Goal: Find specific page/section: Find specific page/section

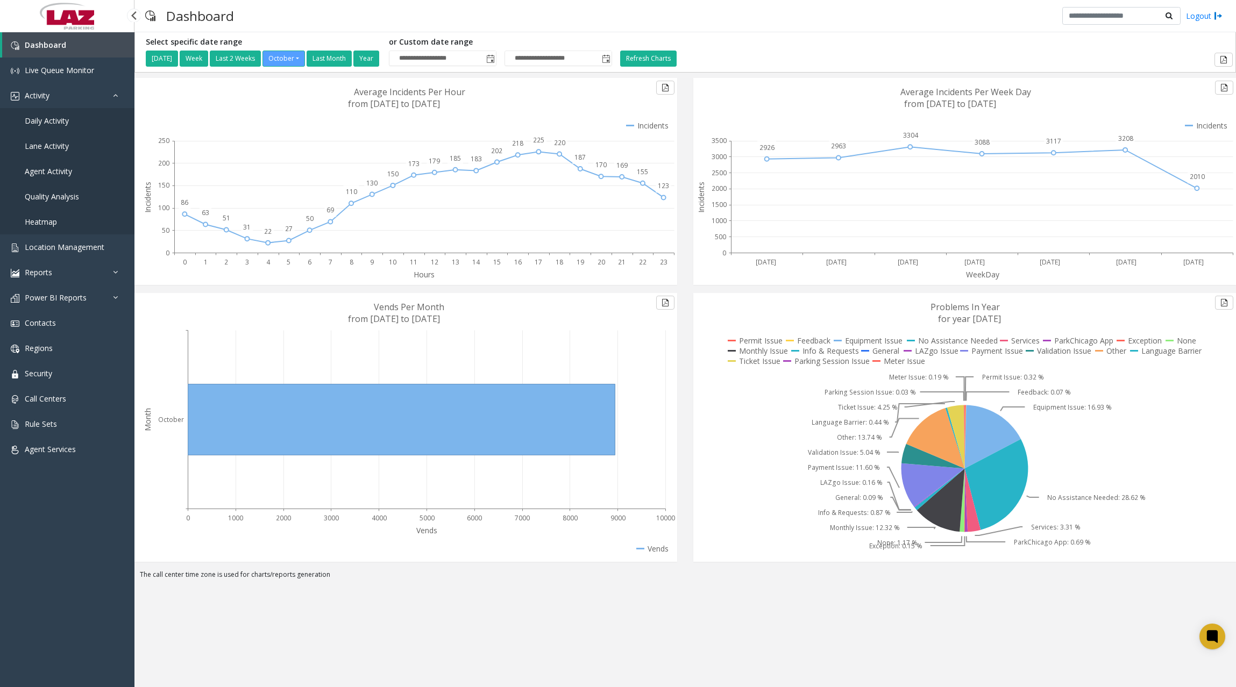
click at [55, 119] on span "Daily Activity" at bounding box center [47, 121] width 44 height 10
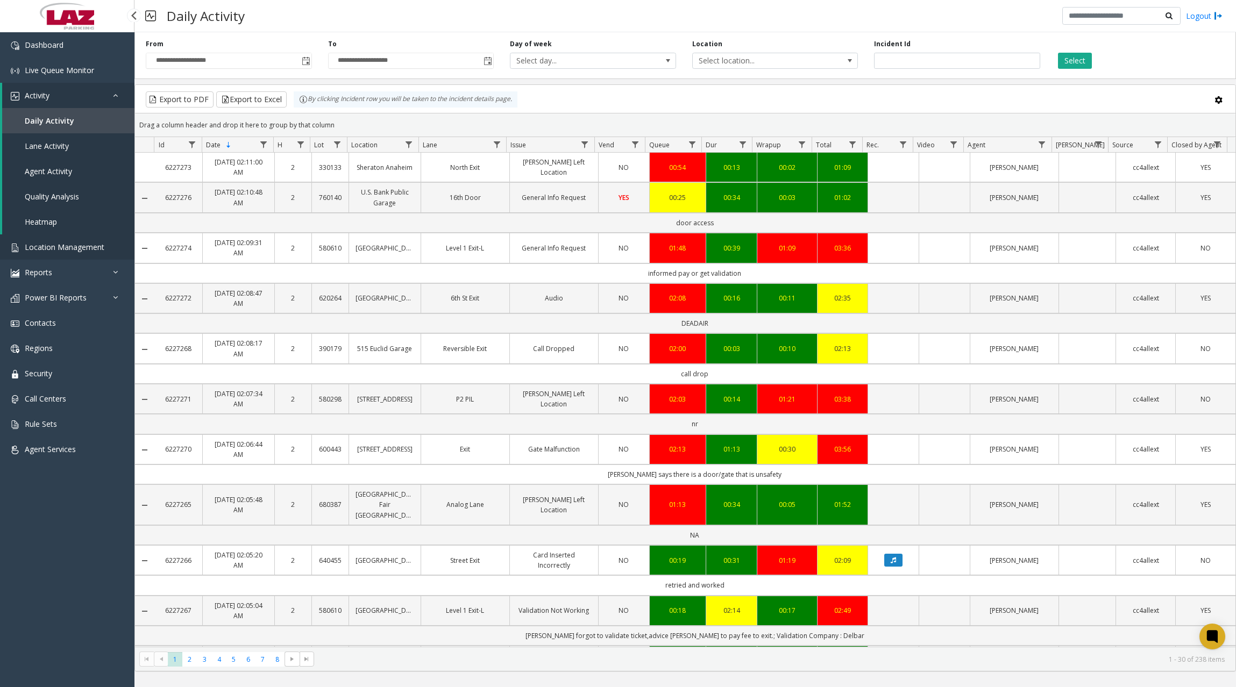
click at [99, 244] on span "Location Management" at bounding box center [65, 247] width 80 height 10
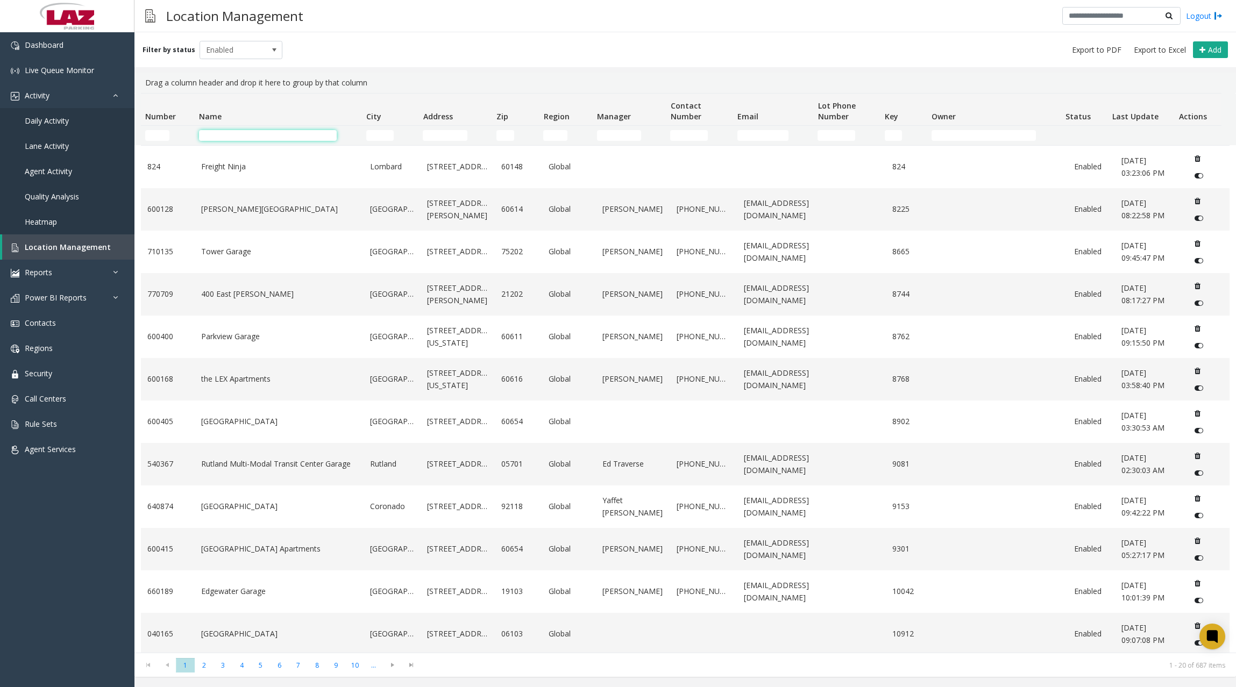
click at [269, 139] on input "Name Filter" at bounding box center [268, 135] width 138 height 11
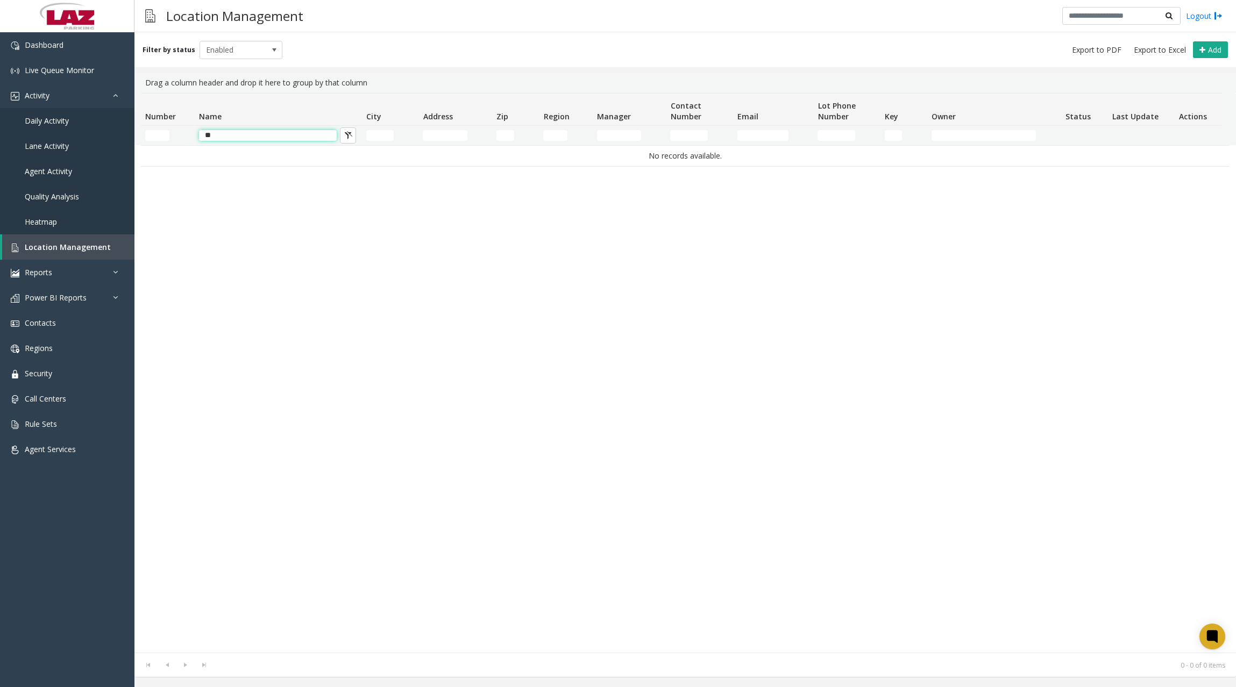
type input "*"
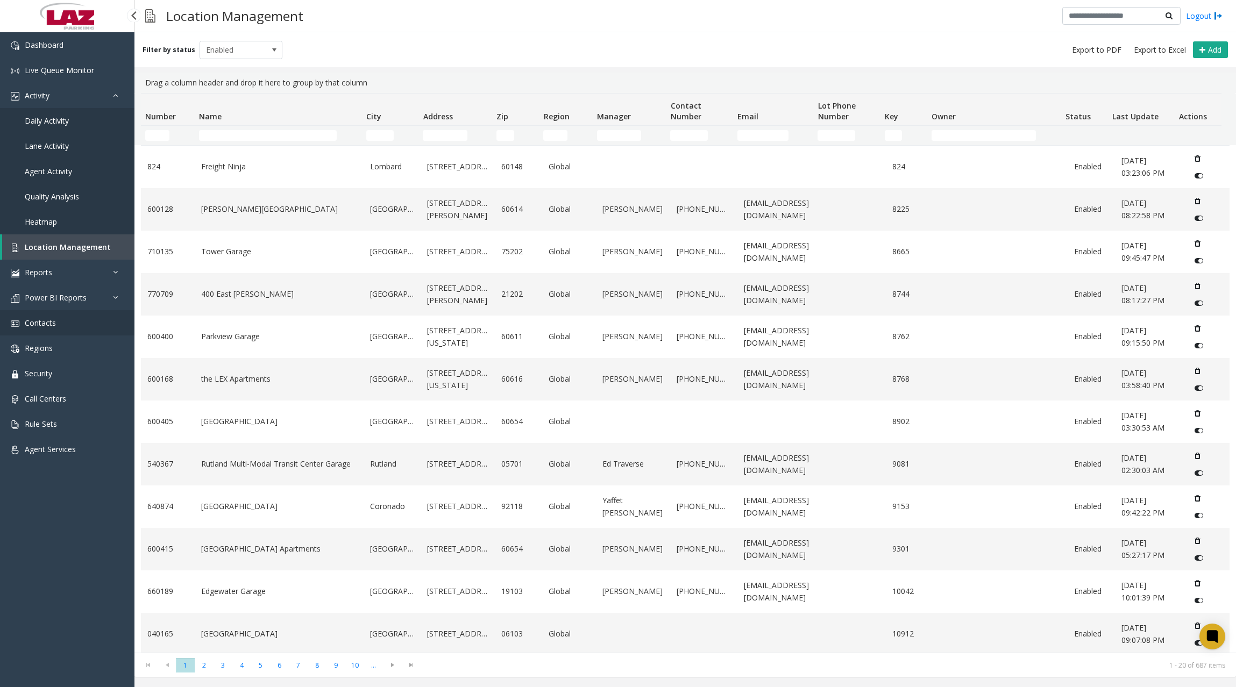
click at [55, 323] on span "Contacts" at bounding box center [40, 323] width 31 height 10
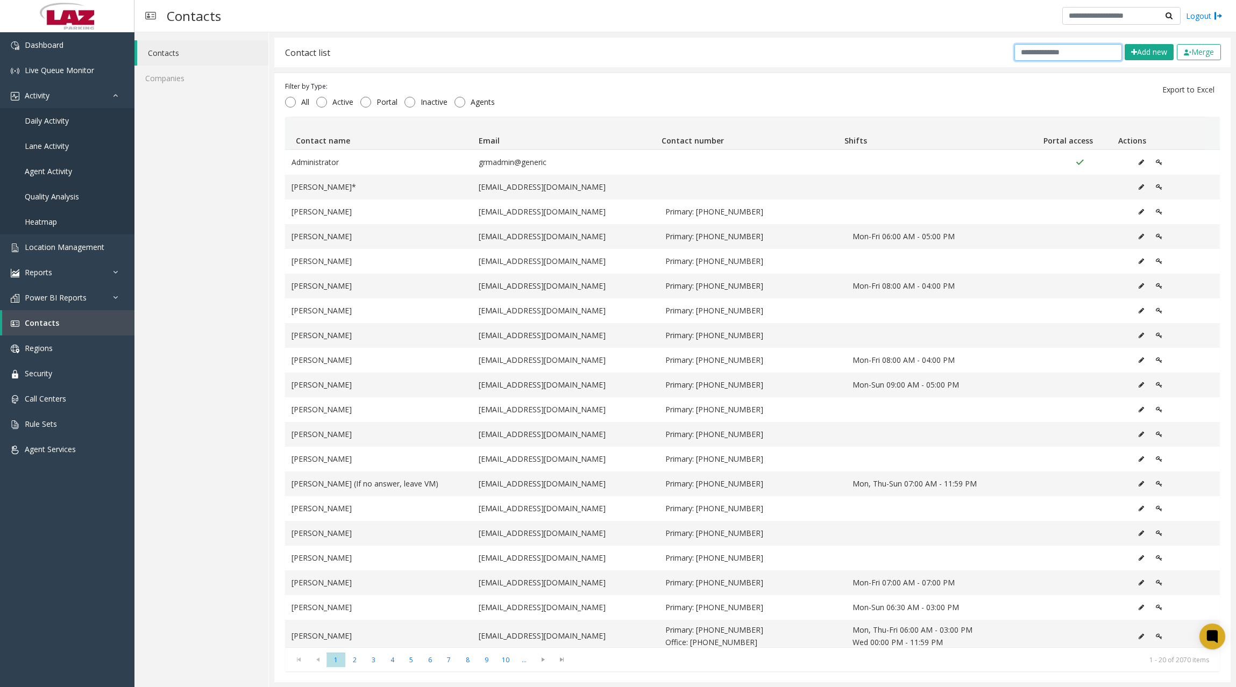
click at [1065, 48] on input "text" at bounding box center [1068, 52] width 108 height 17
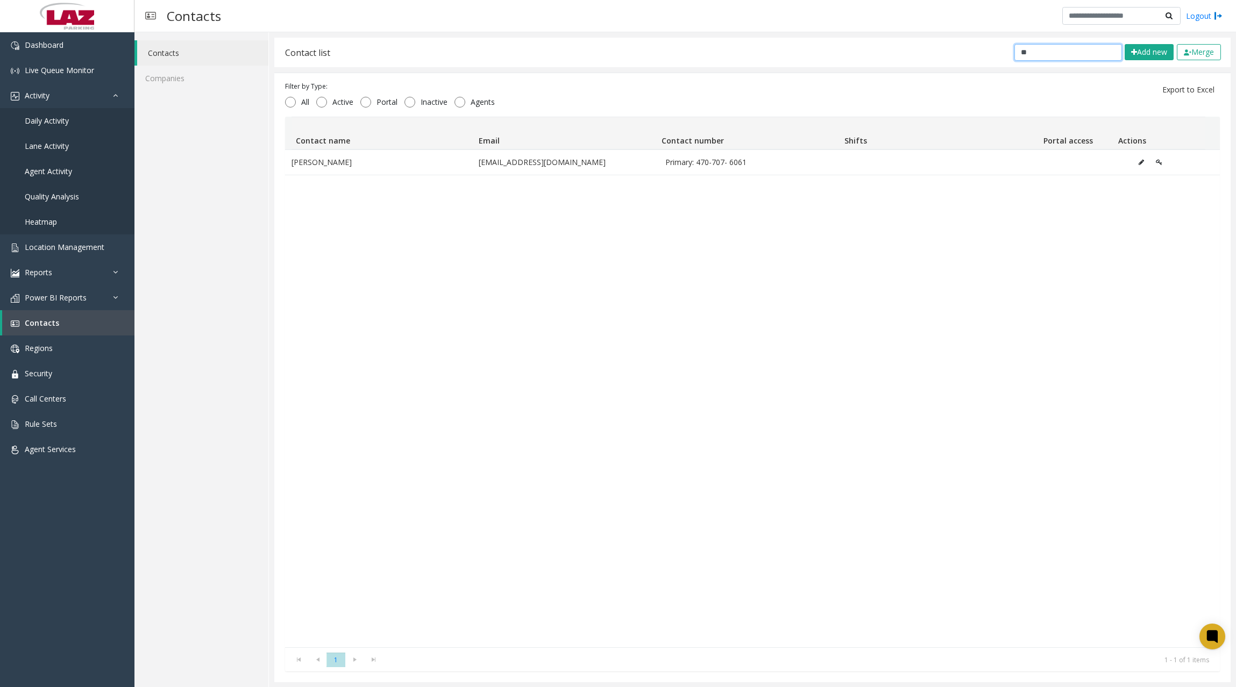
type input "*"
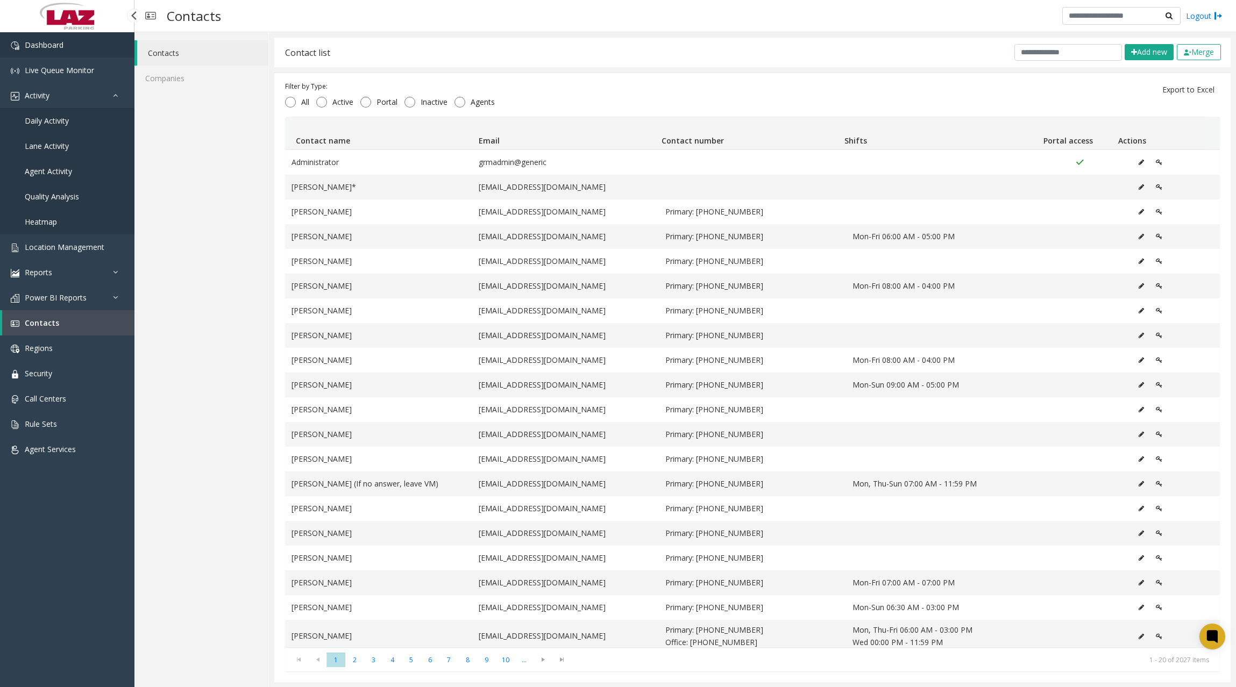
click at [68, 42] on link "Dashboard" at bounding box center [67, 44] width 134 height 25
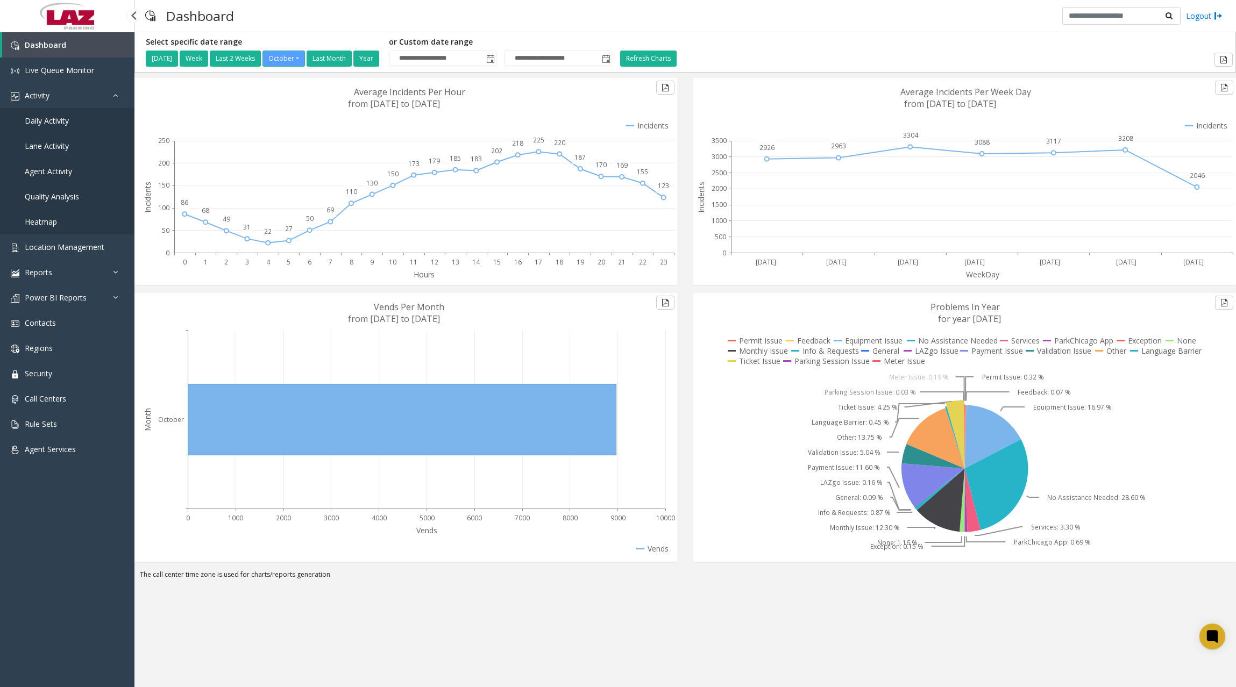
click at [59, 120] on span "Daily Activity" at bounding box center [47, 121] width 44 height 10
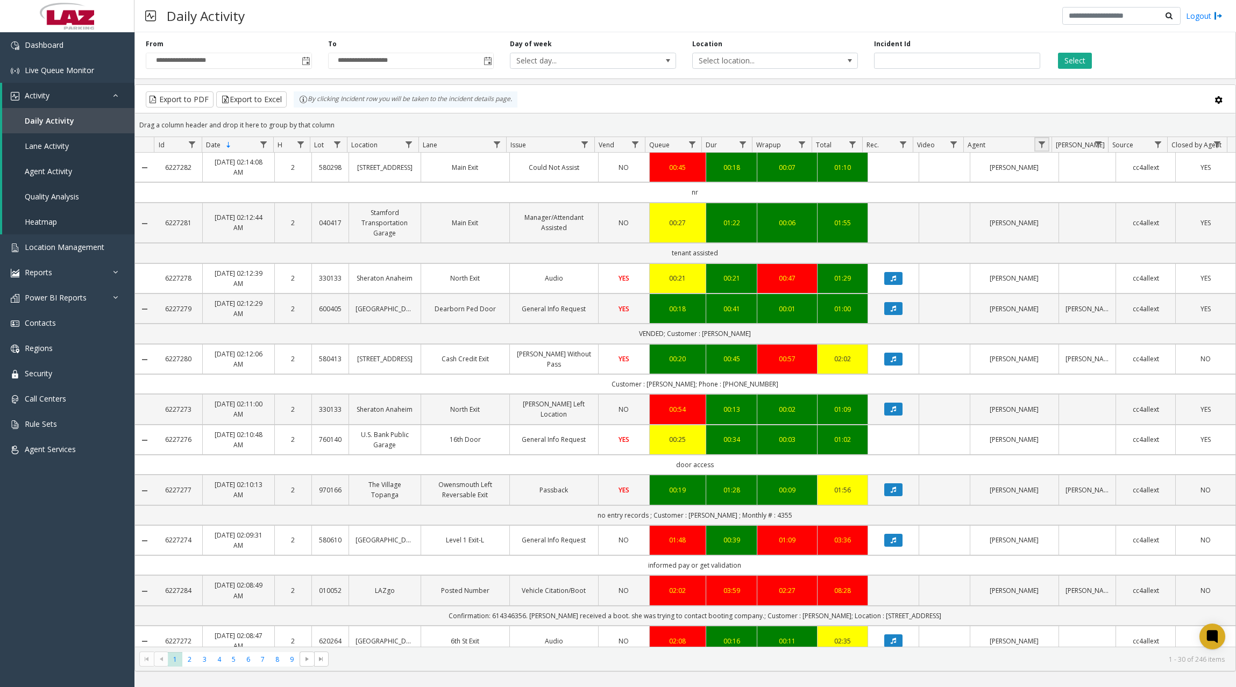
click at [1039, 139] on link "Data table" at bounding box center [1041, 144] width 15 height 15
click at [1075, 194] on input "Agent Filter" at bounding box center [1087, 191] width 91 height 18
type input "*******"
click at [1114, 286] on button "Filter" at bounding box center [1111, 291] width 44 height 24
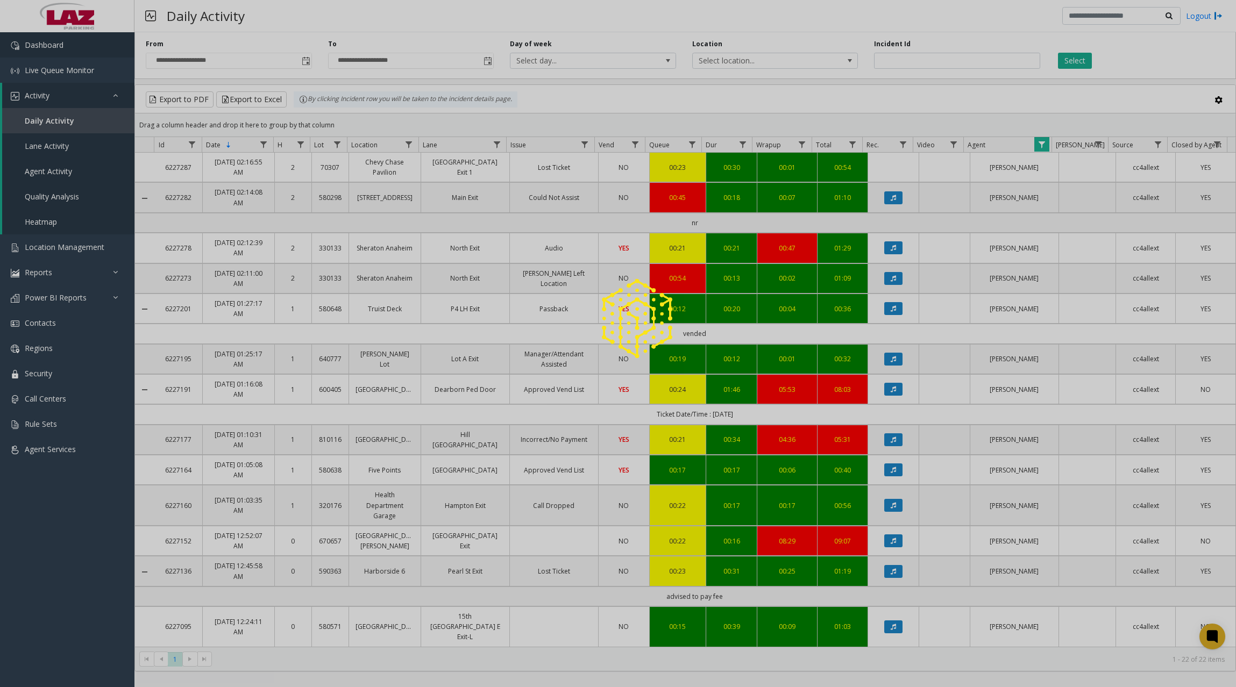
click at [82, 48] on link "Dashboard" at bounding box center [67, 44] width 134 height 25
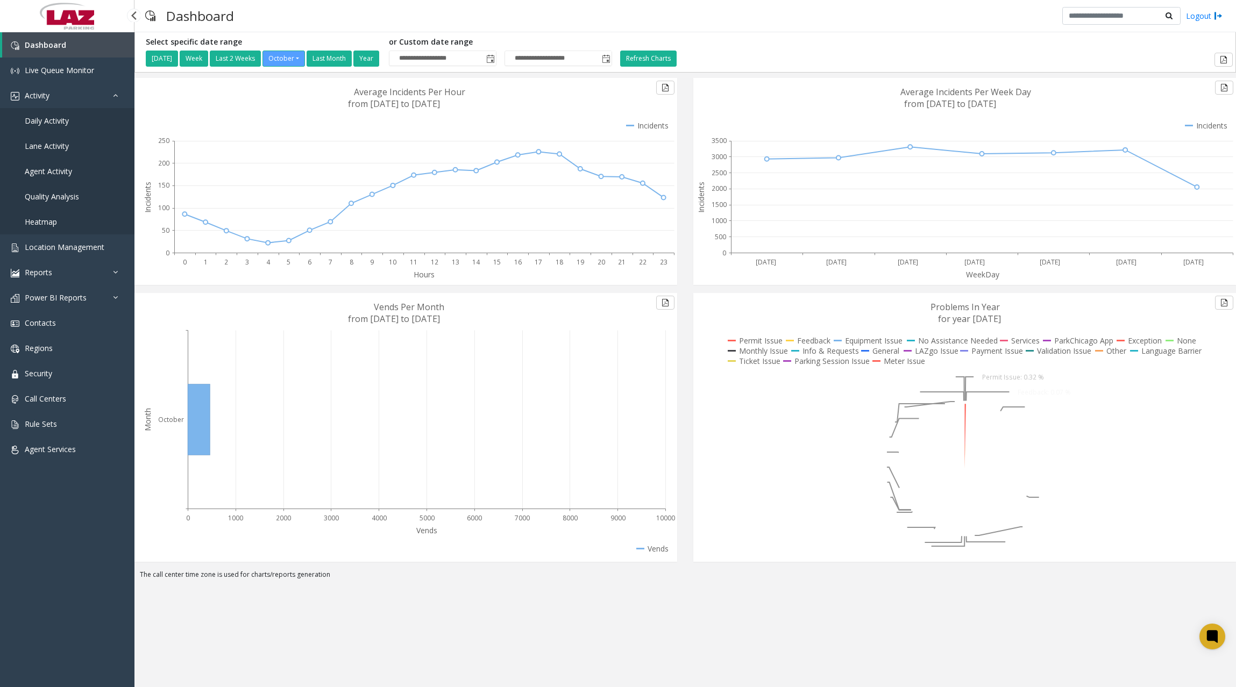
click at [61, 122] on span "Daily Activity" at bounding box center [47, 121] width 44 height 10
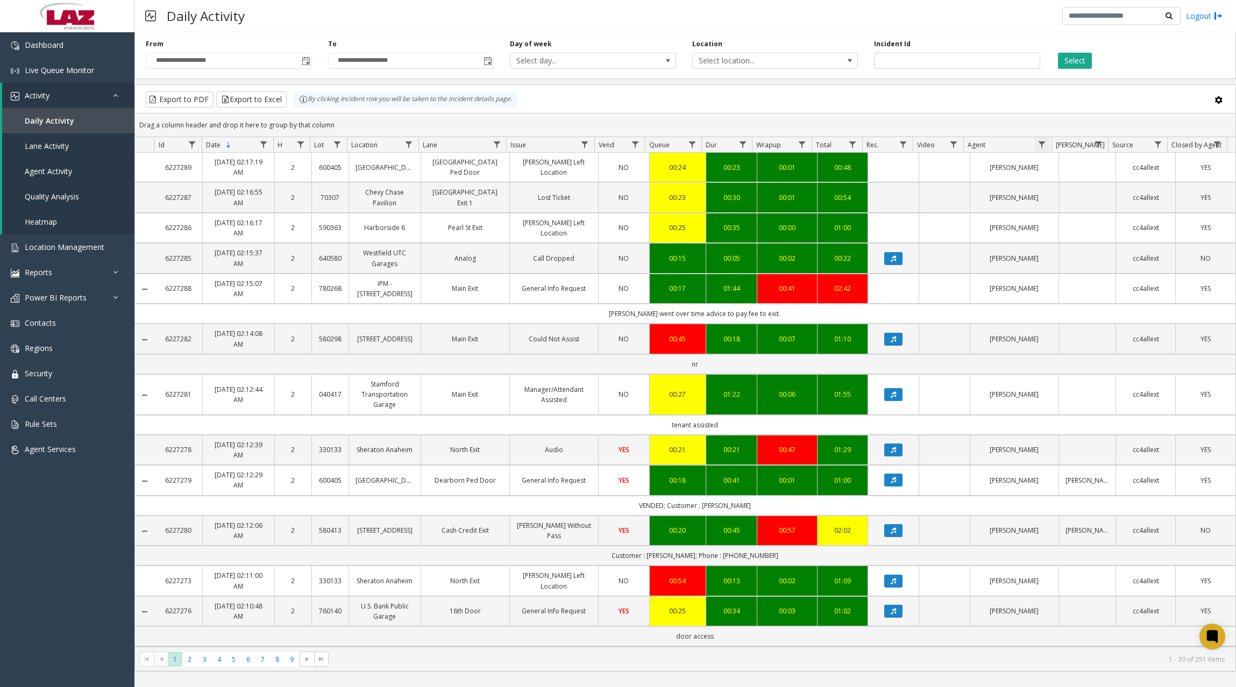
click at [1045, 147] on span "Data table" at bounding box center [1041, 144] width 9 height 9
click at [1058, 185] on input "Agent Filter" at bounding box center [1087, 191] width 91 height 18
type input "****"
click at [1117, 292] on button "Filter" at bounding box center [1111, 291] width 44 height 24
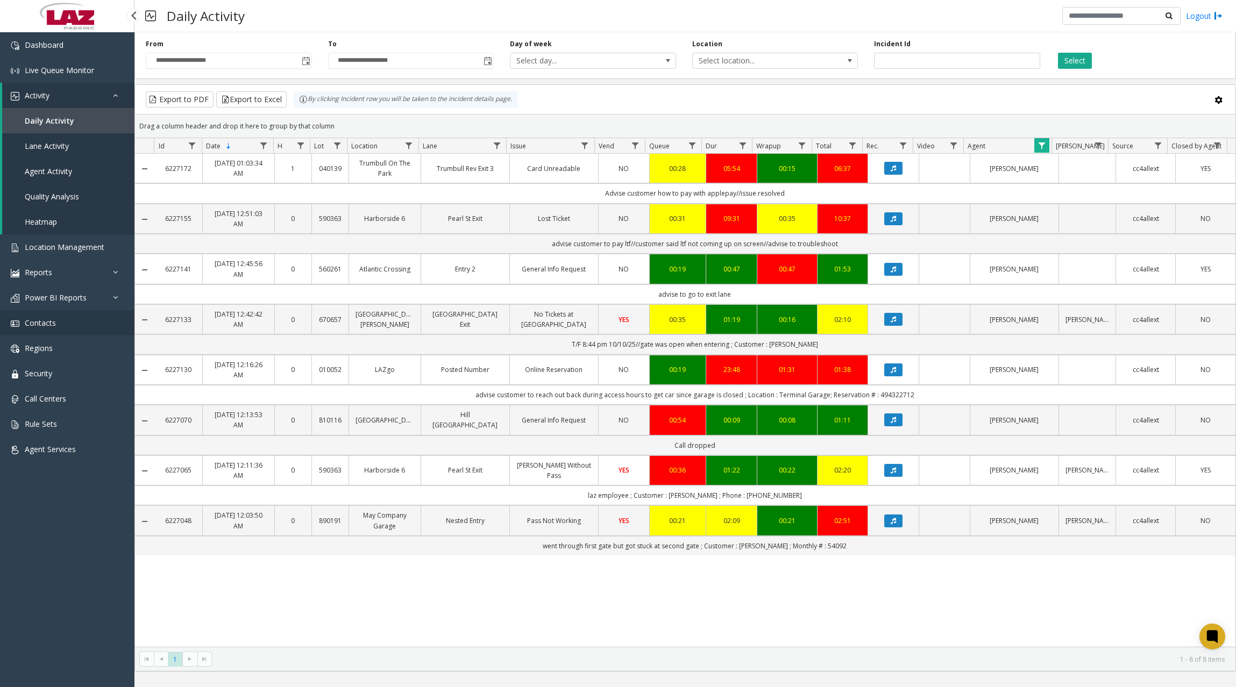
click at [79, 326] on link "Contacts" at bounding box center [67, 322] width 134 height 25
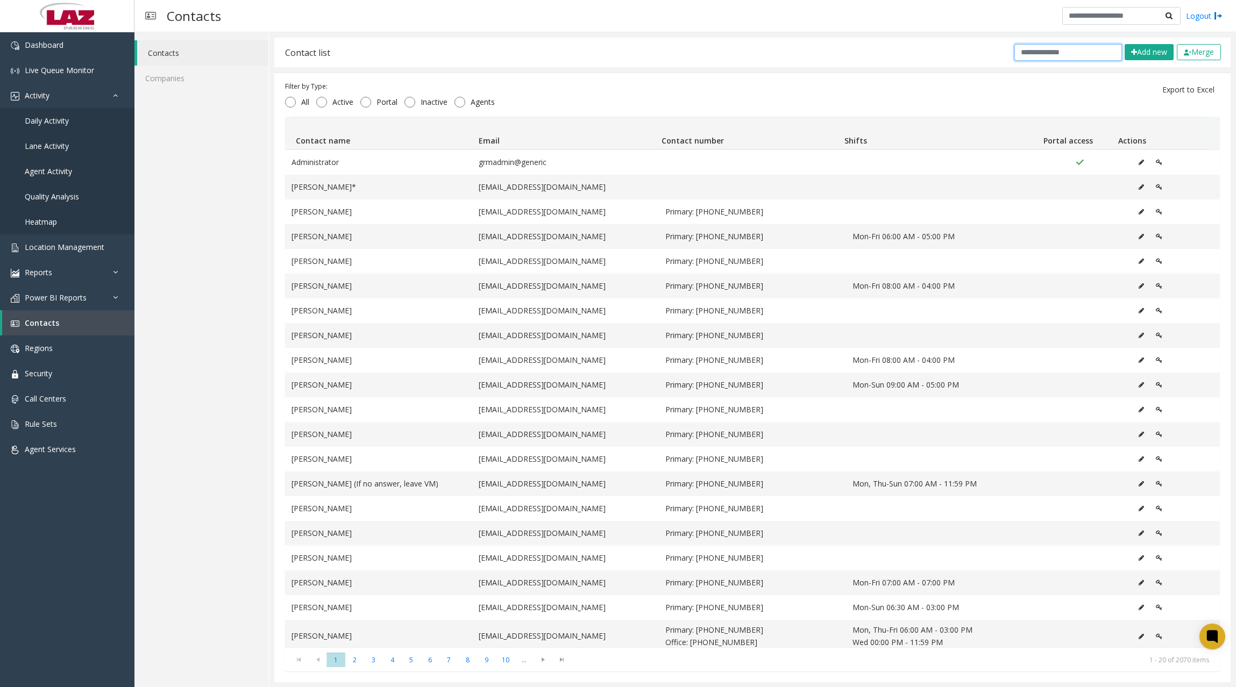
click at [1061, 53] on input "text" at bounding box center [1068, 52] width 108 height 17
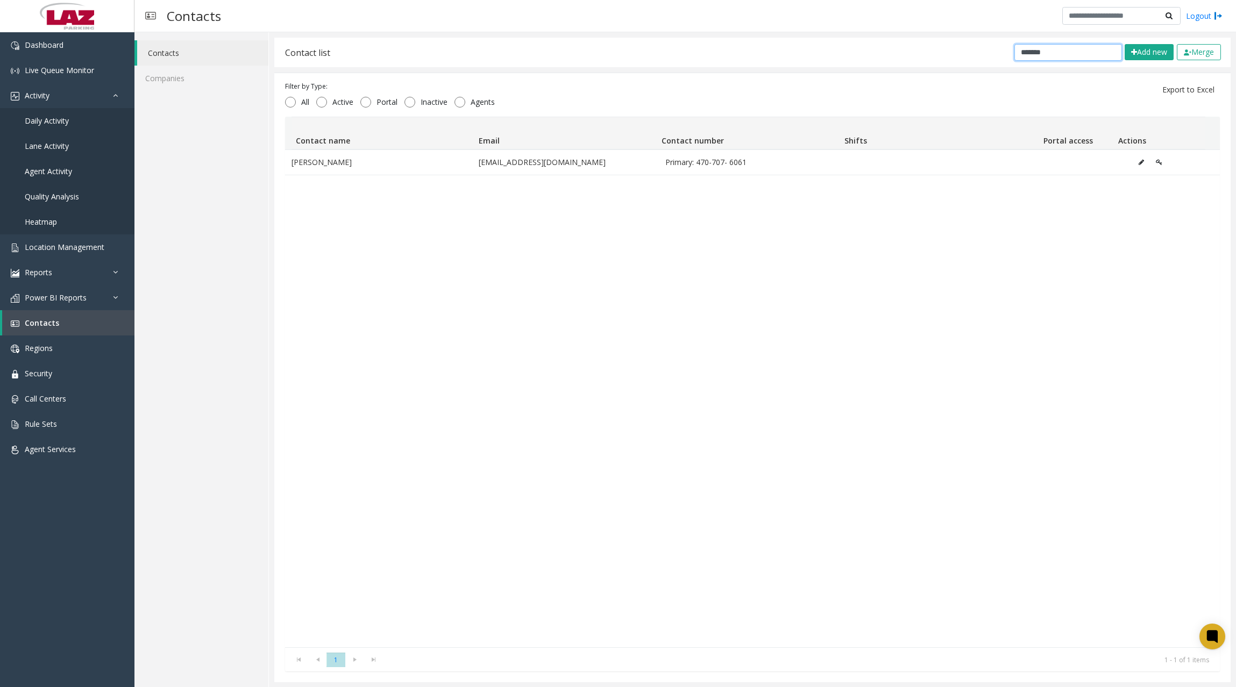
type input "*******"
click at [65, 46] on link "Dashboard" at bounding box center [67, 44] width 134 height 25
